Goal: Task Accomplishment & Management: Manage account settings

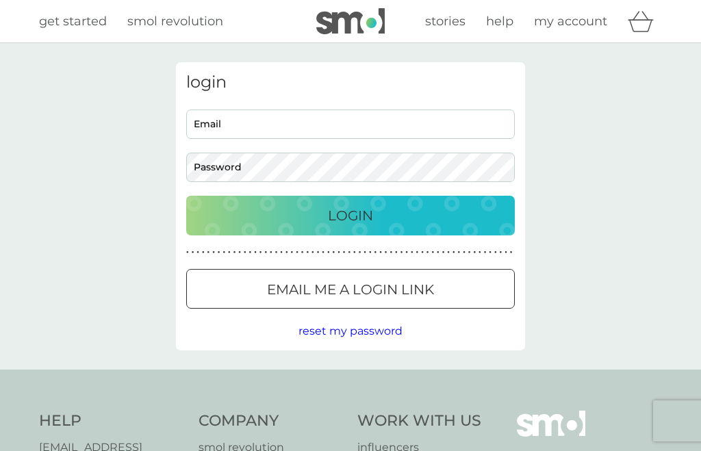
click at [307, 132] on input "Email" at bounding box center [350, 124] width 329 height 29
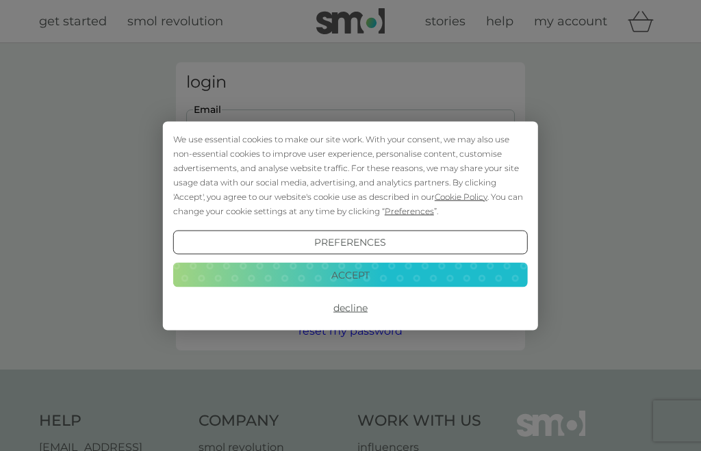
type input "[EMAIL_ADDRESS][DOMAIN_NAME]"
click at [351, 215] on button "Login" at bounding box center [350, 216] width 329 height 40
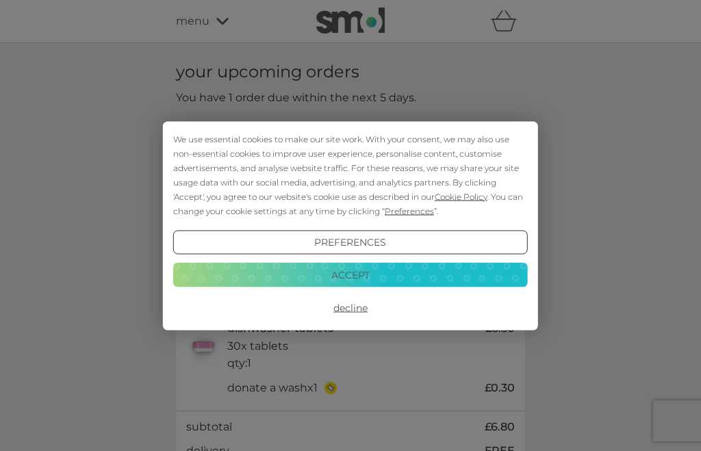
click at [369, 311] on button "Decline" at bounding box center [350, 308] width 355 height 25
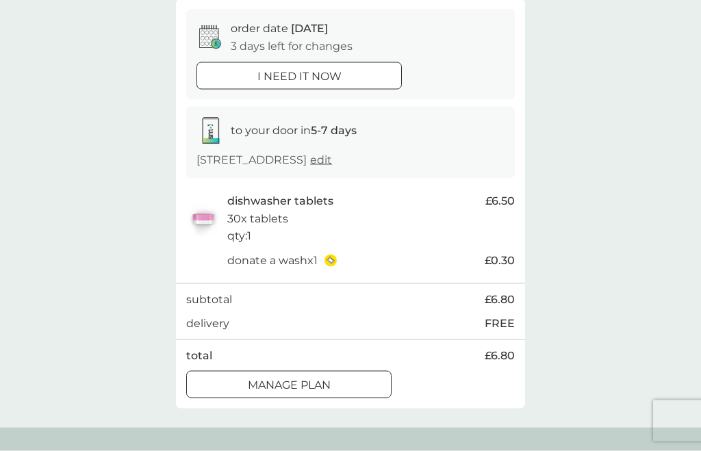
scroll to position [173, 0]
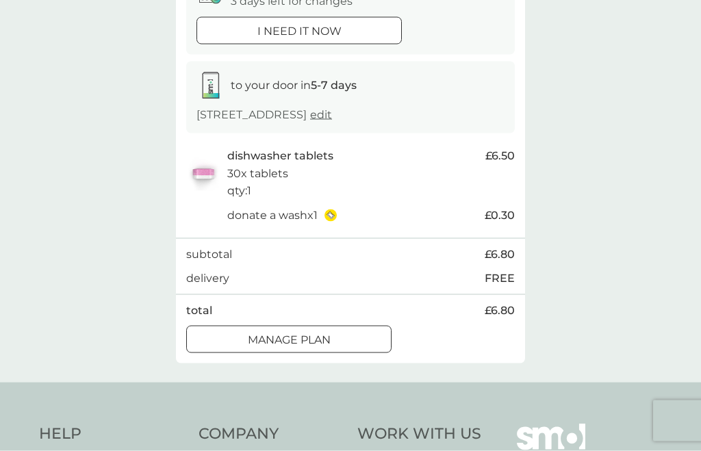
click at [337, 334] on div "Manage plan" at bounding box center [289, 341] width 204 height 18
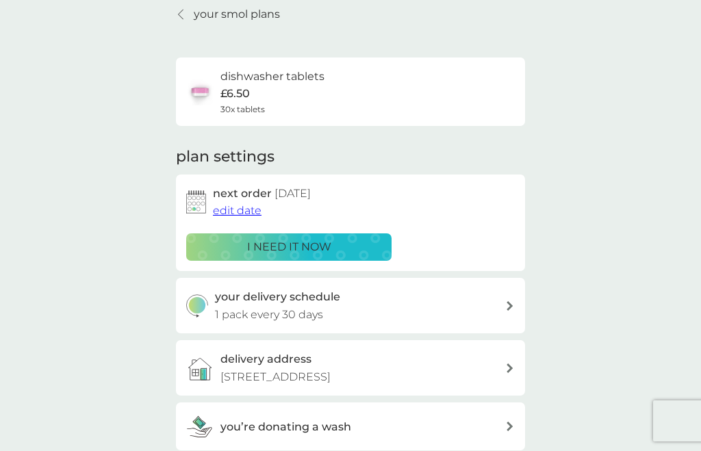
scroll to position [55, 0]
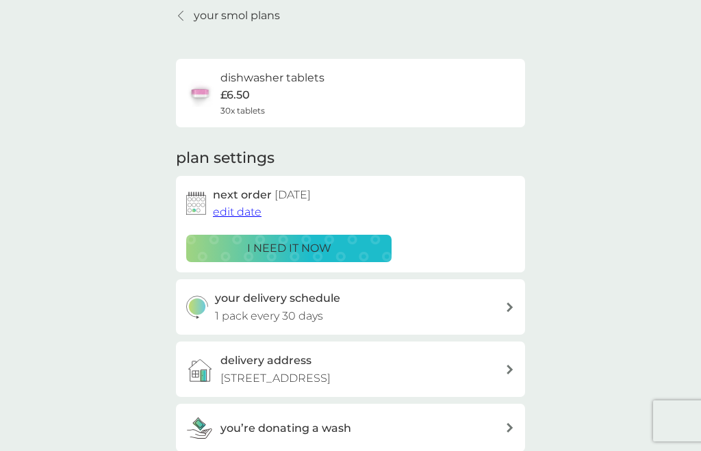
click at [249, 216] on span "edit date" at bounding box center [237, 212] width 49 height 13
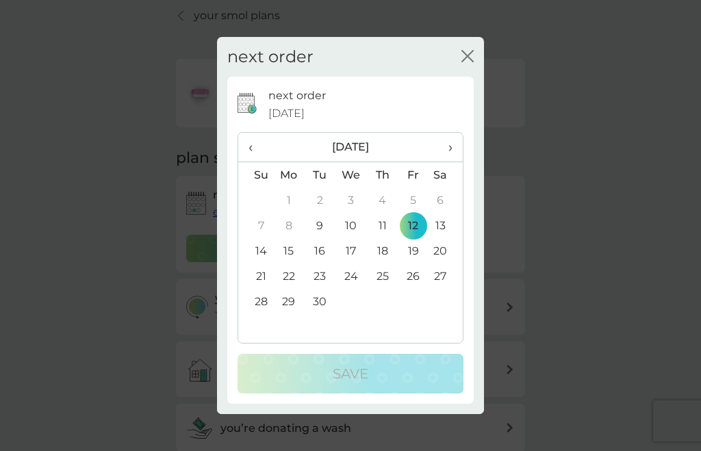
click at [290, 314] on td "29" at bounding box center [289, 301] width 32 height 25
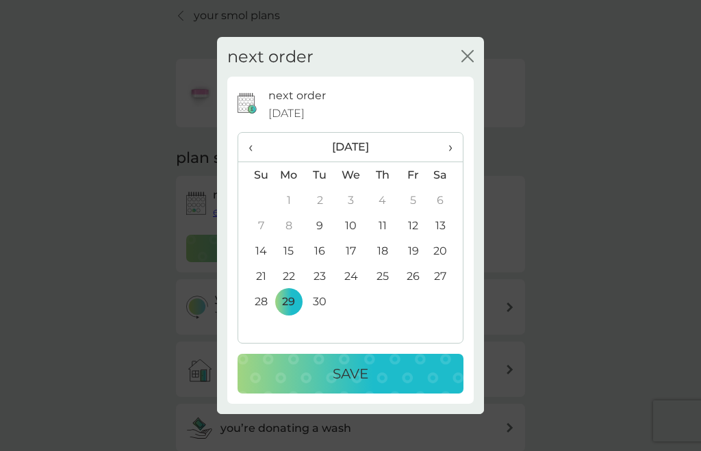
click at [379, 385] on div "Save" at bounding box center [350, 374] width 199 height 22
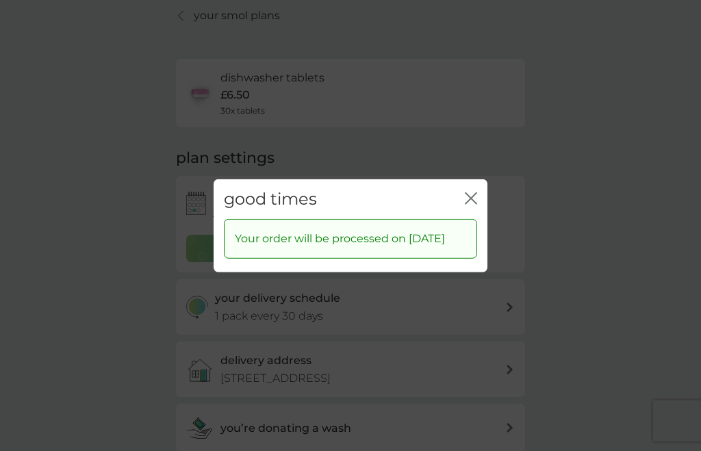
click at [475, 203] on icon "close" at bounding box center [473, 197] width 5 height 11
